Goal: Information Seeking & Learning: Learn about a topic

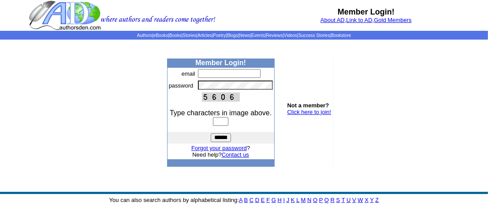
type input "**********"
click at [225, 123] on input "text" at bounding box center [220, 121] width 15 height 9
type input "****"
click at [225, 140] on input "******" at bounding box center [221, 138] width 20 height 9
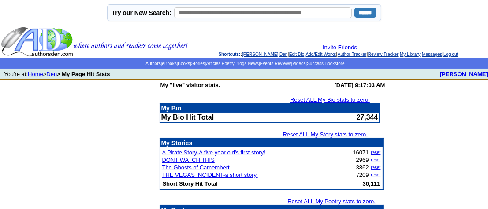
click at [34, 75] on link "Home" at bounding box center [35, 74] width 15 height 7
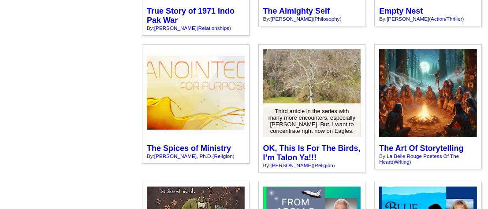
scroll to position [3174, 0]
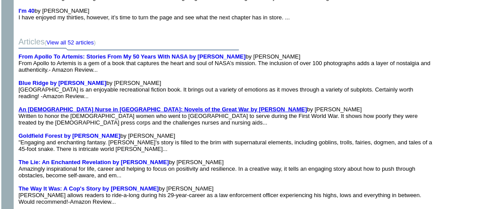
scroll to position [617, 0]
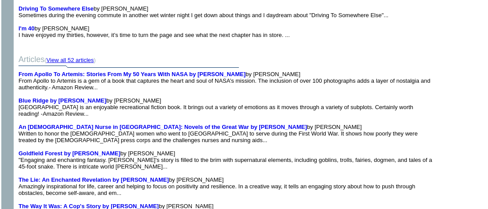
click at [77, 59] on link "View all 52 articles" at bounding box center [69, 60] width 47 height 7
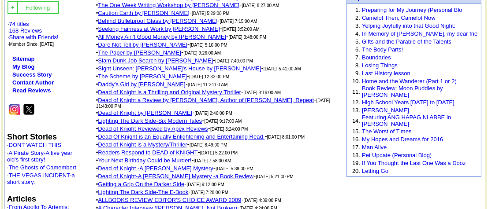
scroll to position [44, 0]
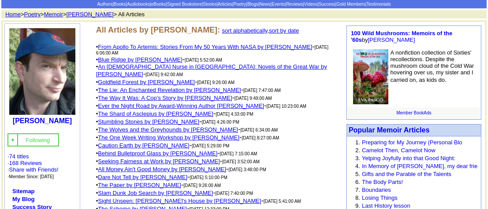
click at [282, 32] on link "sort by date" at bounding box center [284, 30] width 30 height 7
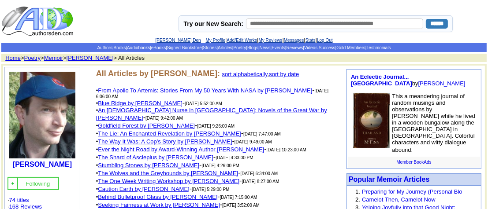
click at [164, 93] on link "From Apollo To Artemis: Stories From My 50 Years With NASA by [PERSON_NAME]" at bounding box center [205, 90] width 214 height 7
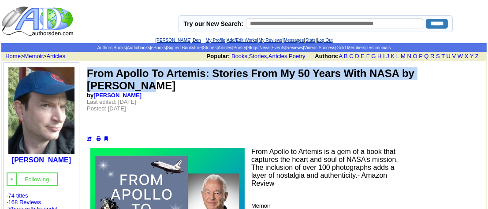
drag, startPoint x: 87, startPoint y: 71, endPoint x: 473, endPoint y: 74, distance: 386.2
click at [473, 74] on td "From Apollo To Artemis: Stories From My 50 Years With NASA by [PERSON_NAME] by …" at bounding box center [283, 105] width 395 height 76
copy font "From Apollo To Artemis: Stories From My 50 Years With NASA by [PERSON_NAME]"
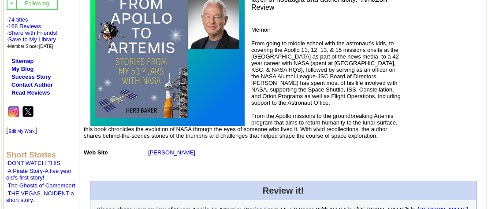
scroll to position [176, 0]
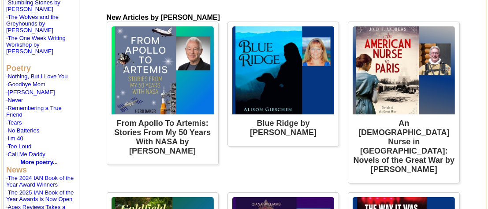
scroll to position [529, 0]
